Goal: Transaction & Acquisition: Book appointment/travel/reservation

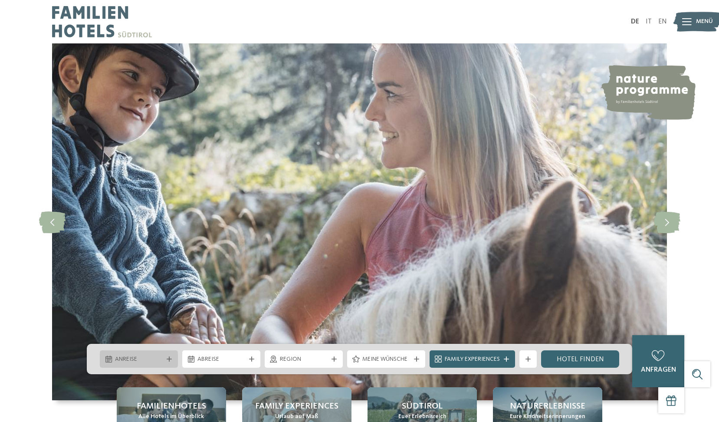
click at [154, 360] on span "Anreise" at bounding box center [139, 359] width 48 height 9
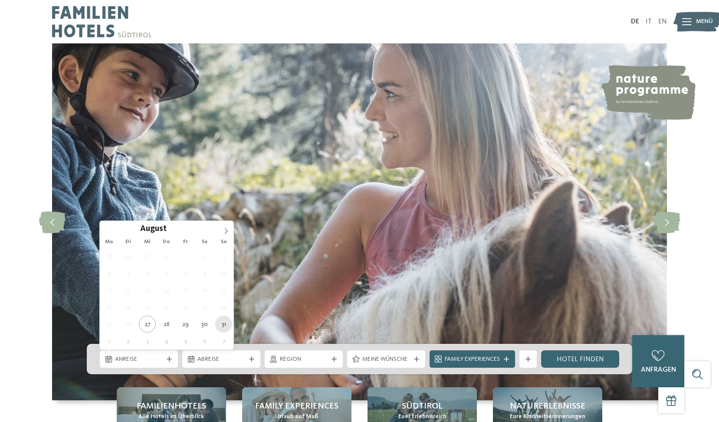
type div "31.08.2025"
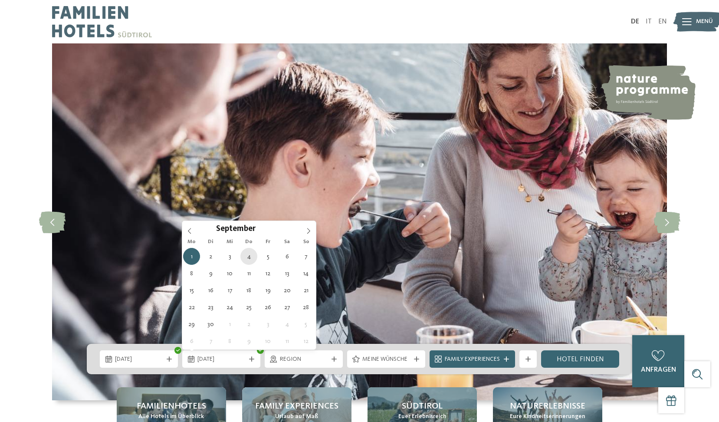
type div "04.09.2025"
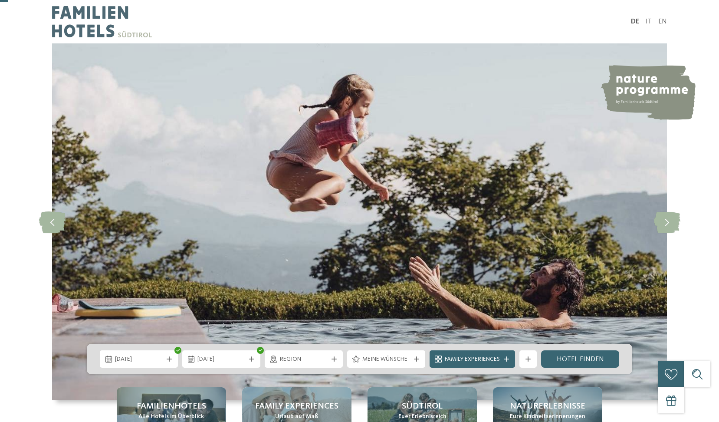
scroll to position [87, 0]
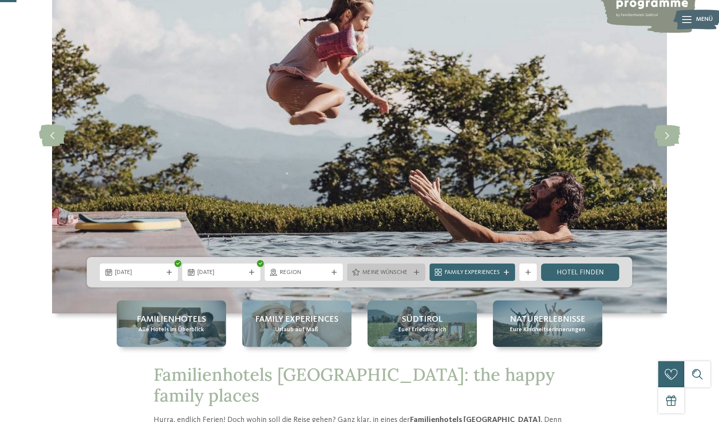
click at [383, 276] on span "Meine Wünsche" at bounding box center [386, 272] width 48 height 9
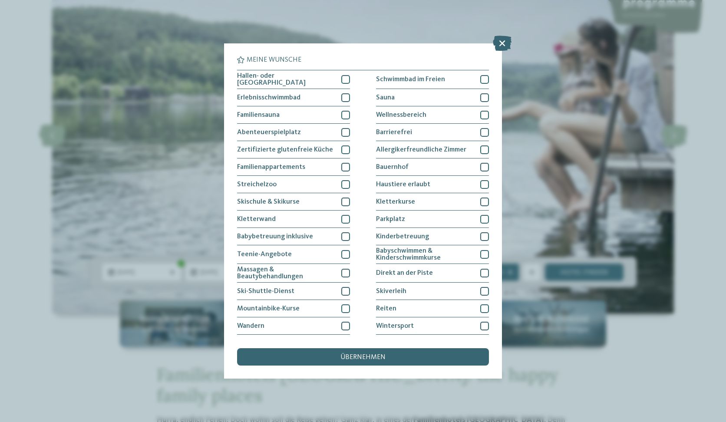
click at [342, 345] on div "Meine Wünsche Hallen- oder Schleusenbad Schwimmbad im Freien Sauna" at bounding box center [363, 210] width 252 height 309
click at [327, 356] on div "übernehmen" at bounding box center [363, 356] width 252 height 17
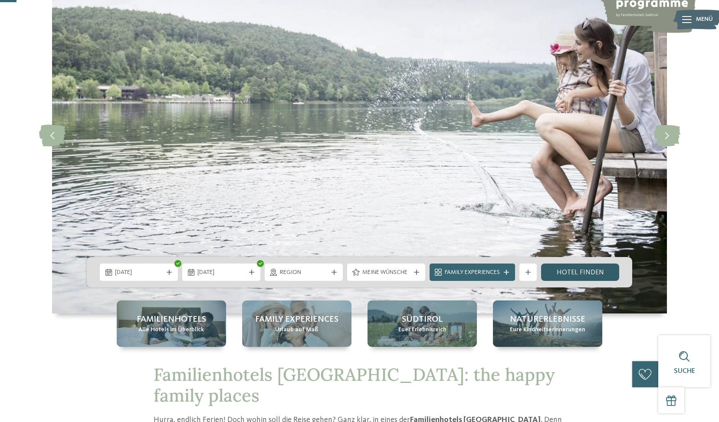
click at [563, 271] on link "Hotel finden" at bounding box center [580, 271] width 78 height 17
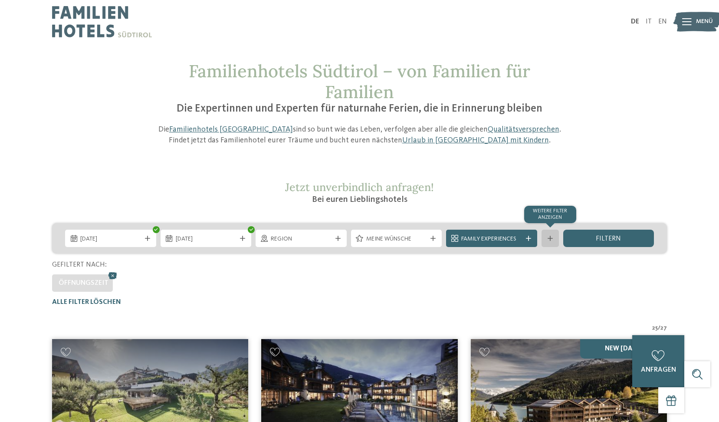
click at [546, 237] on div at bounding box center [550, 238] width 9 height 5
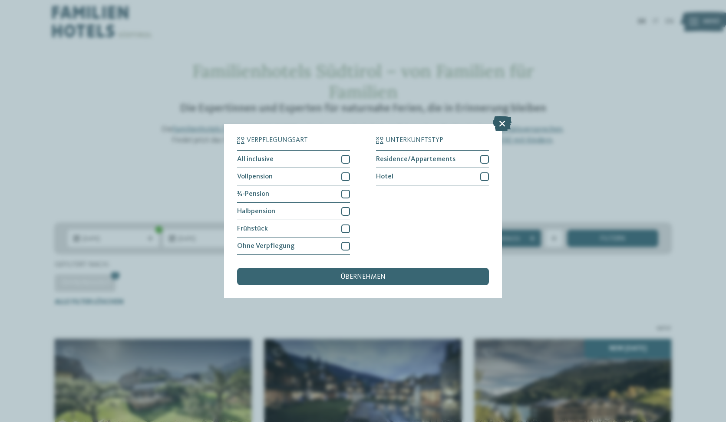
click at [503, 123] on icon at bounding box center [502, 123] width 19 height 15
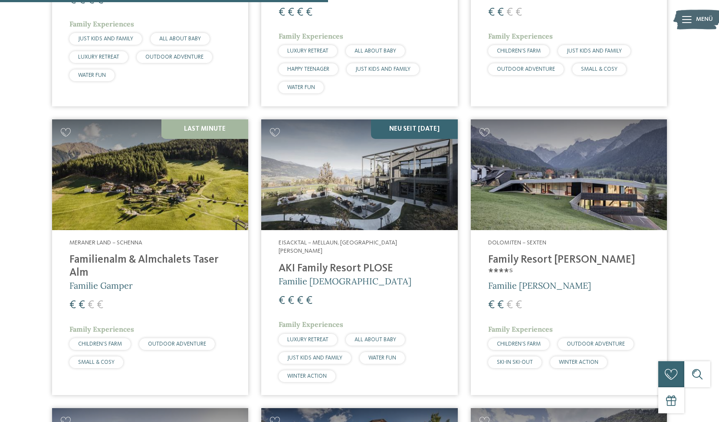
scroll to position [1215, 0]
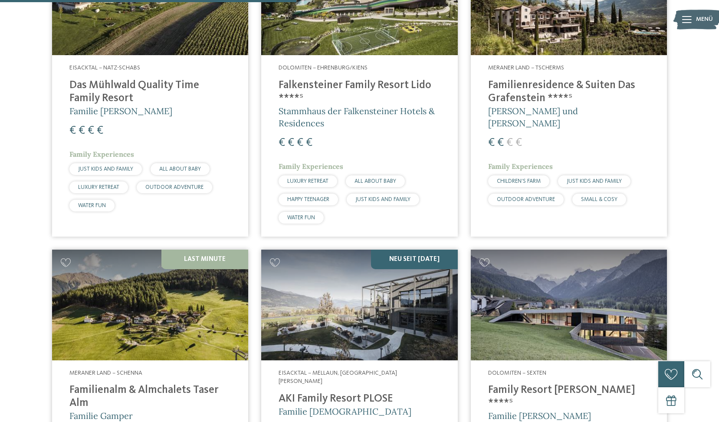
click at [350, 82] on h4 "Falkensteiner Family Resort Lido ****ˢ" at bounding box center [359, 92] width 161 height 26
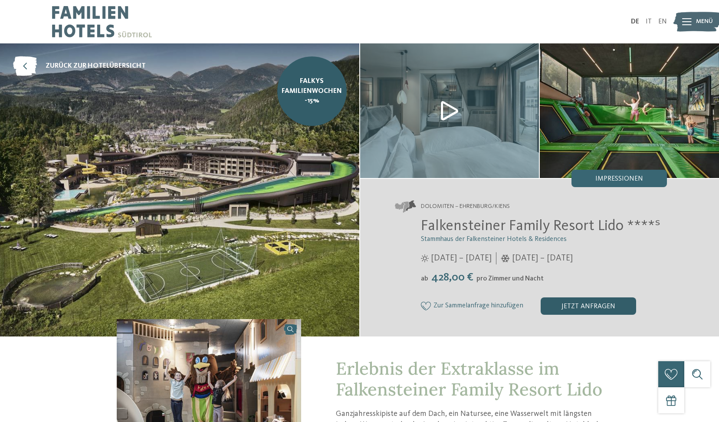
click at [588, 306] on div "jetzt anfragen" at bounding box center [588, 305] width 95 height 17
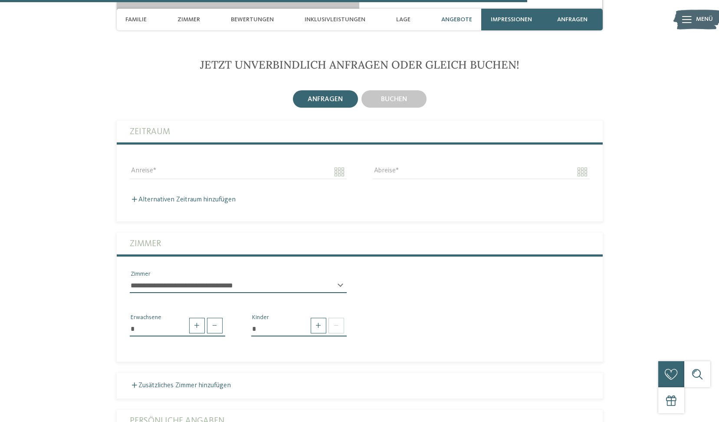
scroll to position [2161, 0]
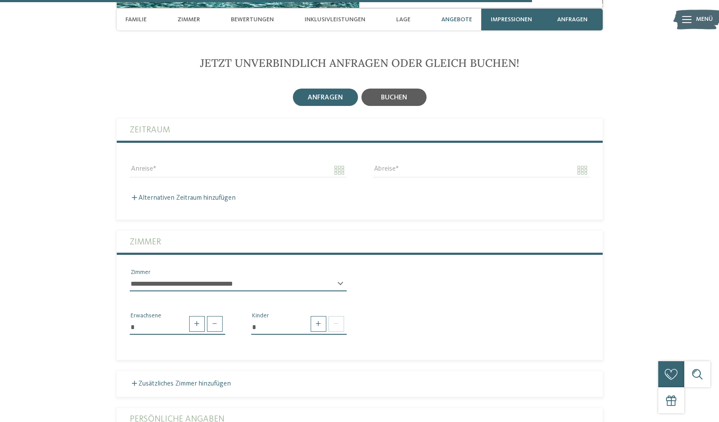
click at [392, 93] on div "buchen" at bounding box center [394, 97] width 26 height 8
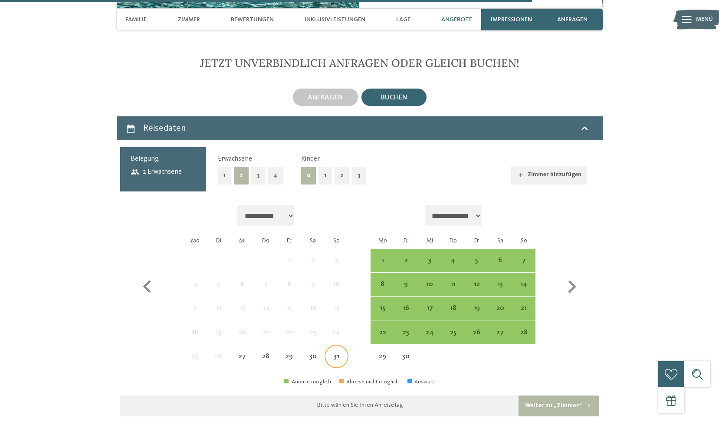
click at [334, 353] on div "31" at bounding box center [337, 364] width 22 height 22
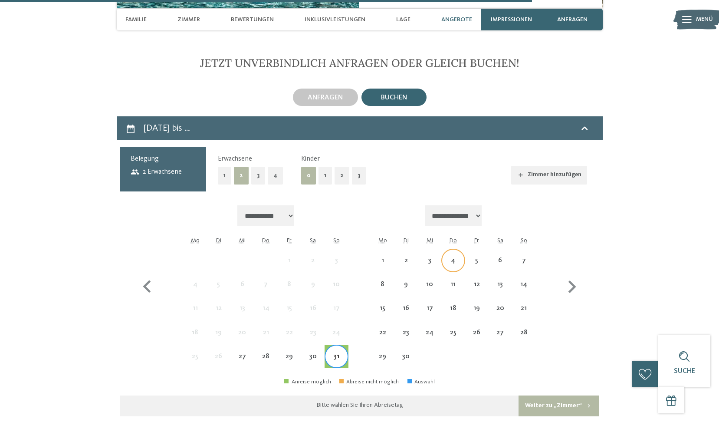
click at [450, 257] on div "4" at bounding box center [453, 268] width 22 height 22
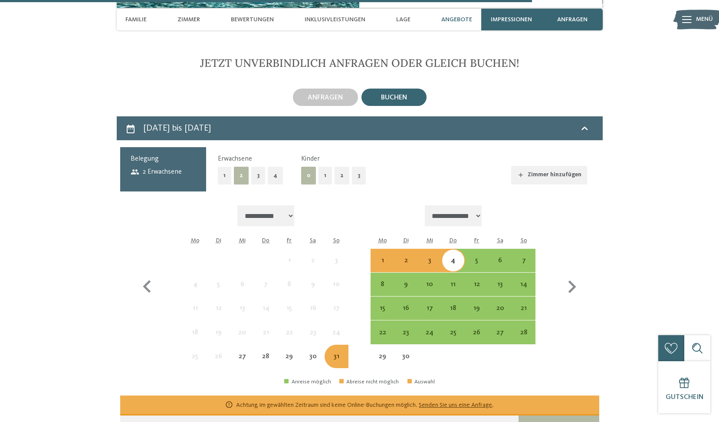
click at [341, 168] on button "2" at bounding box center [342, 176] width 15 height 18
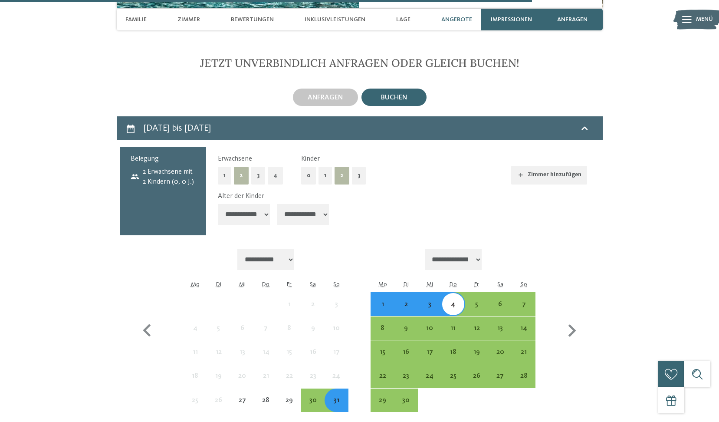
click at [259, 207] on select "**********" at bounding box center [244, 214] width 52 height 21
select select "*"
click at [218, 204] on select "**********" at bounding box center [244, 214] width 52 height 21
click at [310, 206] on select "**********" at bounding box center [303, 214] width 52 height 21
select select "*"
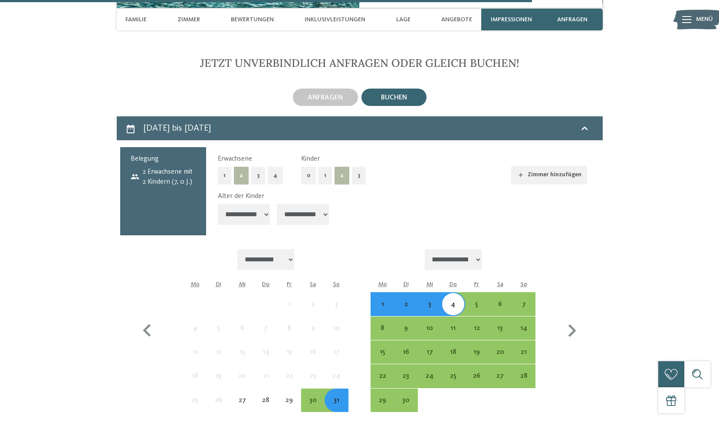
click at [278, 204] on select "**********" at bounding box center [303, 214] width 52 height 21
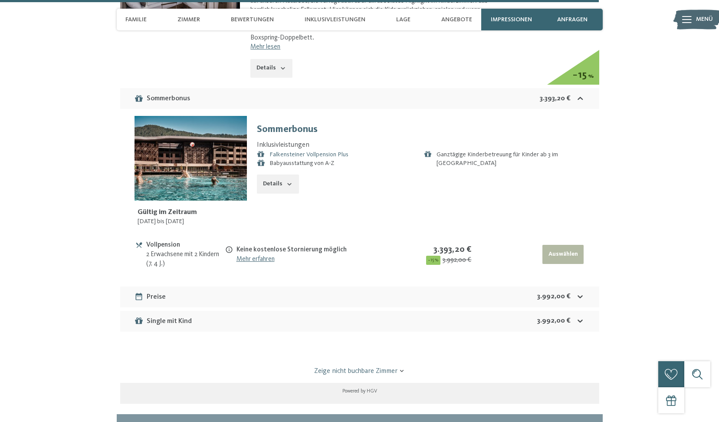
scroll to position [2899, 0]
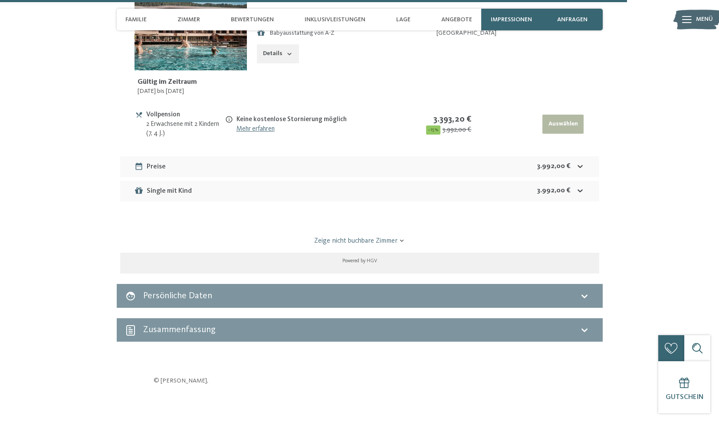
click at [388, 236] on link "Zeige nicht buchbare Zimmer" at bounding box center [360, 241] width 450 height 10
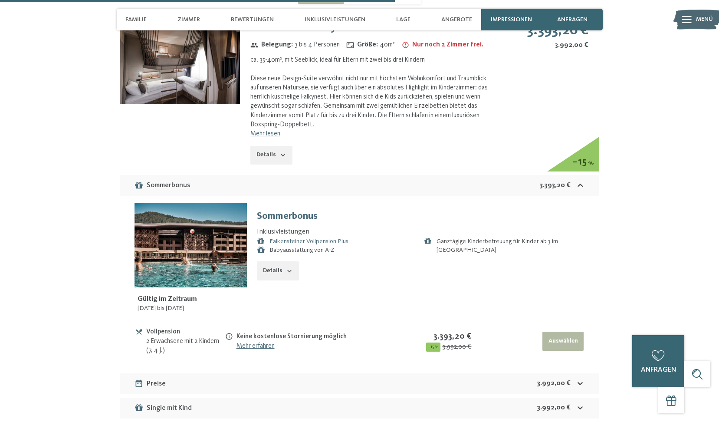
scroll to position [2552, 0]
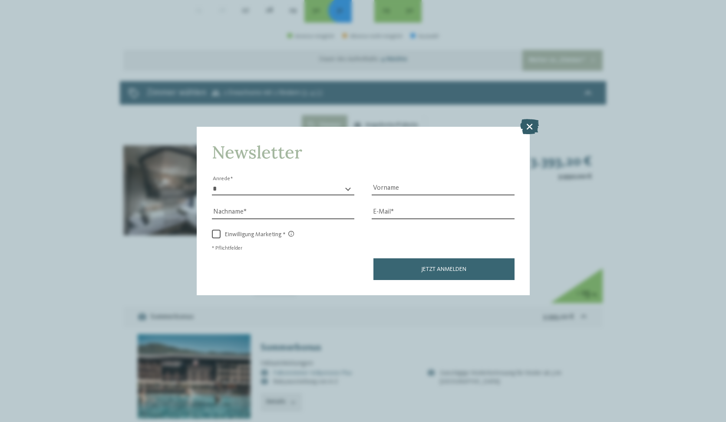
click at [526, 124] on icon at bounding box center [529, 125] width 19 height 15
